Goal: Find specific page/section: Find specific page/section

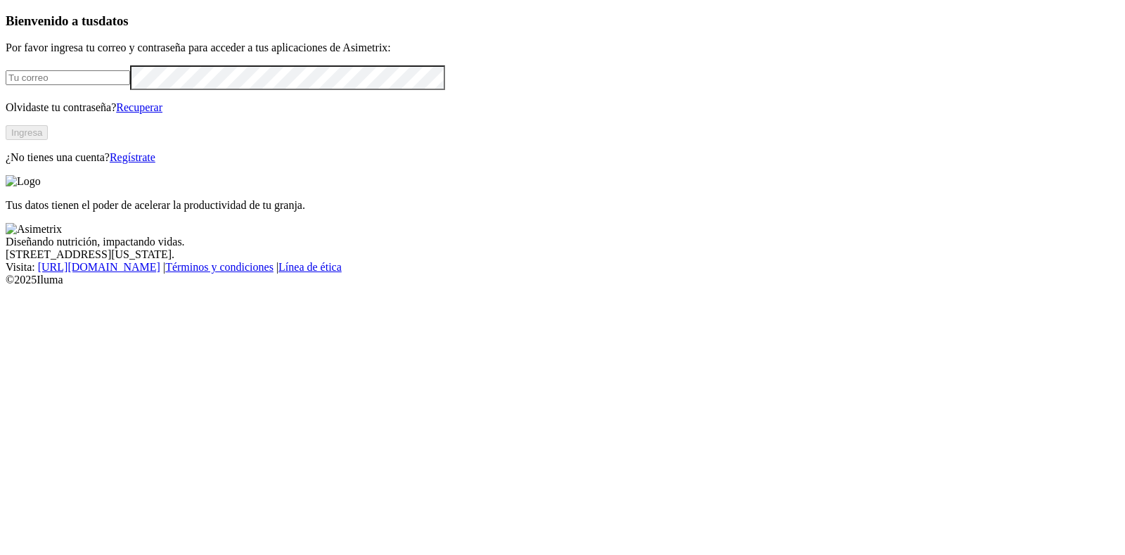
type input "[EMAIL_ADDRESS][DOMAIN_NAME]"
drag, startPoint x: 240, startPoint y: 335, endPoint x: 252, endPoint y: 314, distance: 24.6
click at [48, 140] on button "Ingresa" at bounding box center [27, 132] width 42 height 15
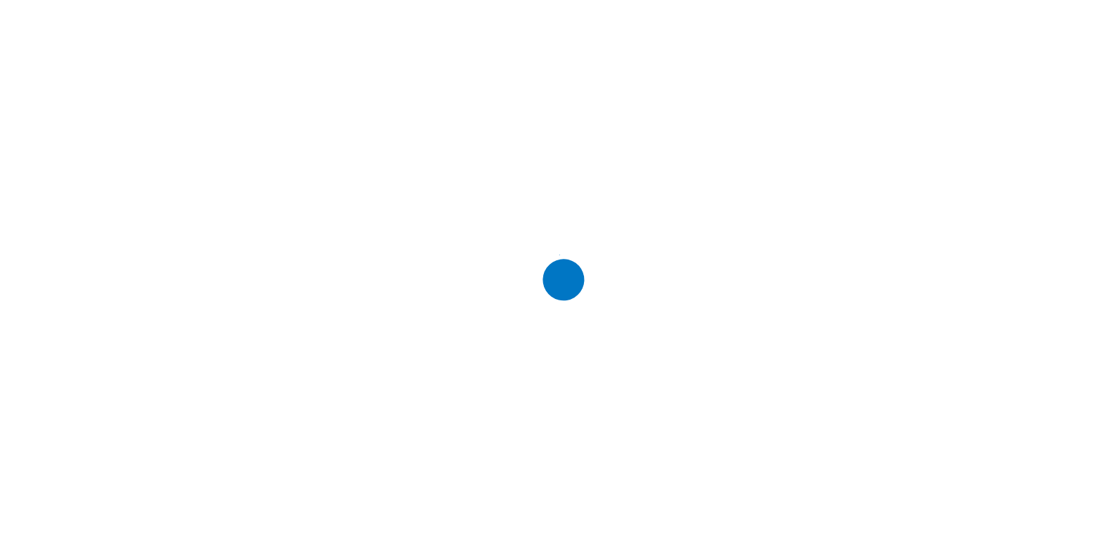
click at [127, 118] on div at bounding box center [561, 277] width 1111 height 555
click at [370, 76] on div at bounding box center [561, 277] width 1111 height 555
click at [196, 112] on div at bounding box center [561, 277] width 1111 height 555
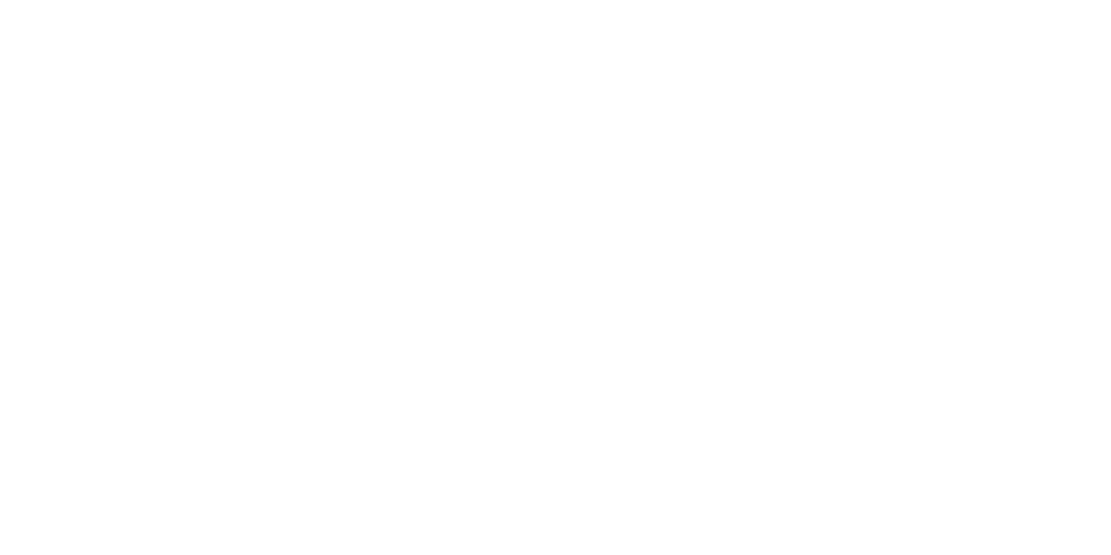
drag, startPoint x: 170, startPoint y: 276, endPoint x: 239, endPoint y: 253, distance: 72.5
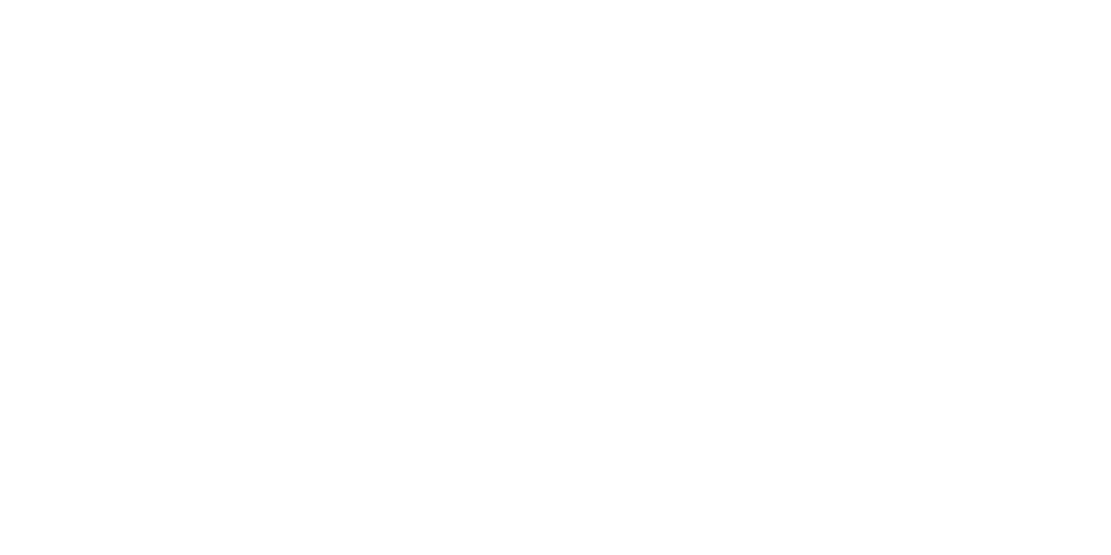
click at [11, 18] on icon at bounding box center [28, 287] width 44 height 562
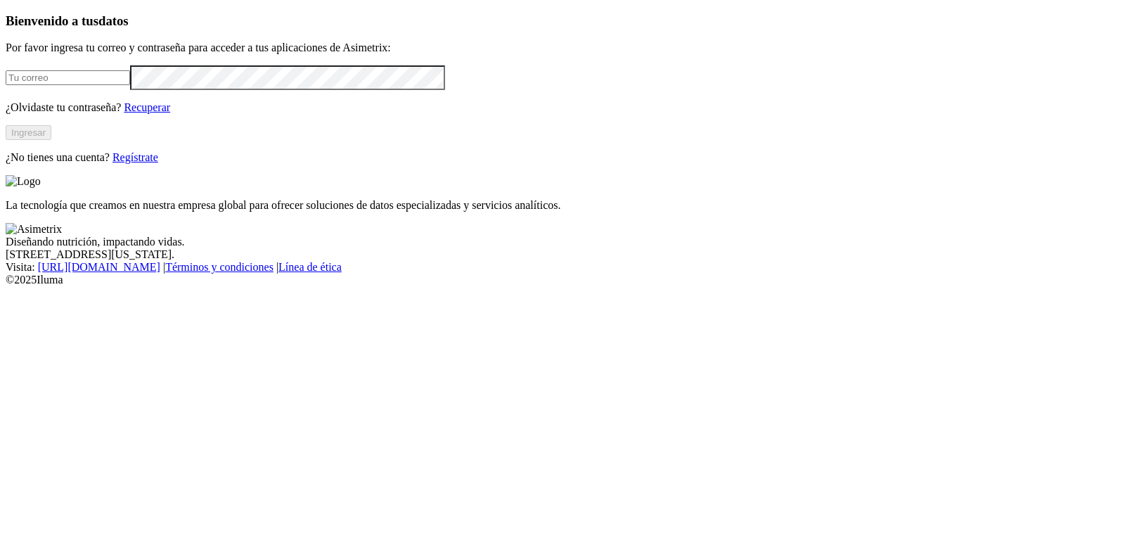
type input "[EMAIL_ADDRESS][DOMAIN_NAME]"
click at [51, 140] on button "Ingresar" at bounding box center [29, 132] width 46 height 15
